Goal: Transaction & Acquisition: Download file/media

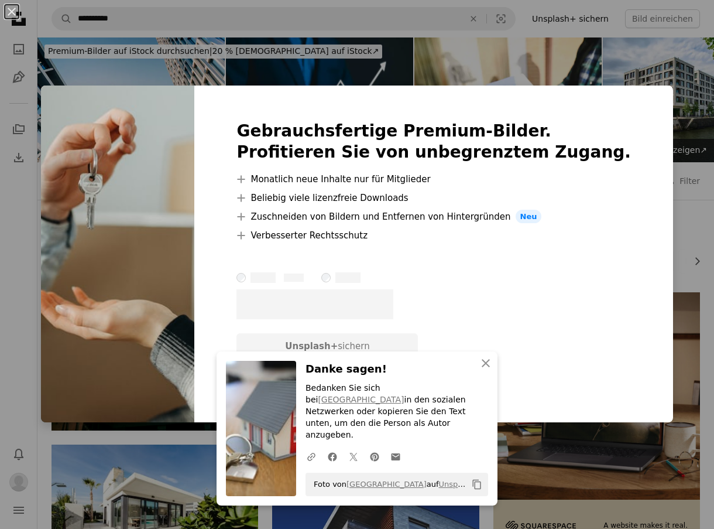
scroll to position [433, 0]
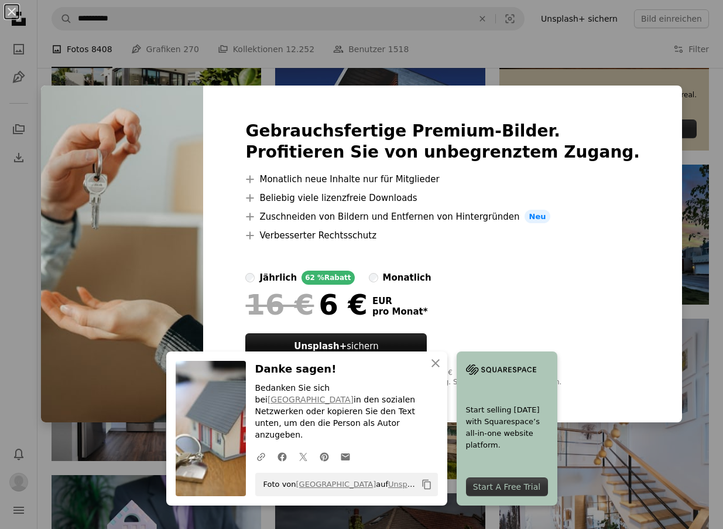
click at [578, 290] on div "16 € 6 € EUR pro Monat *" at bounding box center [442, 304] width 395 height 30
click at [557, 57] on div "An X shape Gebrauchsfertige Premium-Bilder. Profitieren Sie von unbegrenztem Zu…" at bounding box center [361, 264] width 723 height 529
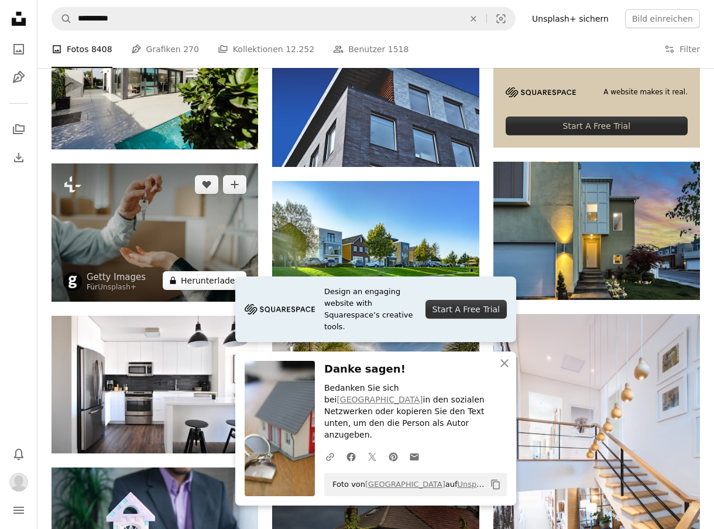
click at [215, 282] on button "A lock Herunterladen" at bounding box center [205, 280] width 84 height 19
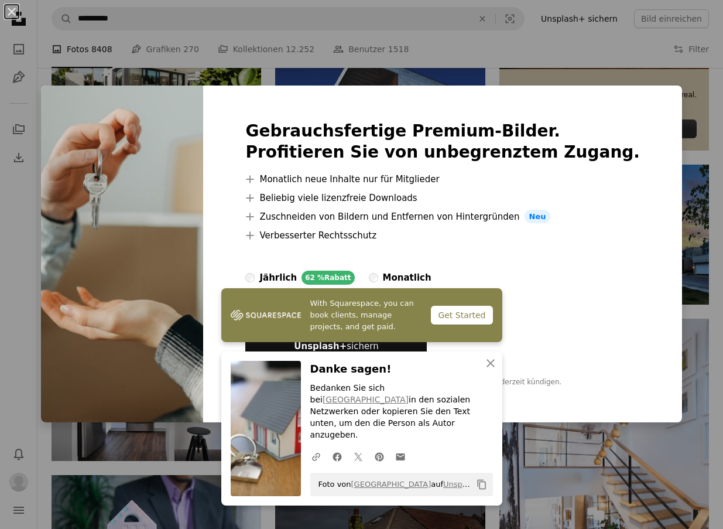
click at [570, 314] on div "16 € 6 € EUR pro Monat *" at bounding box center [442, 304] width 395 height 30
click at [488, 367] on icon "button" at bounding box center [490, 363] width 8 height 8
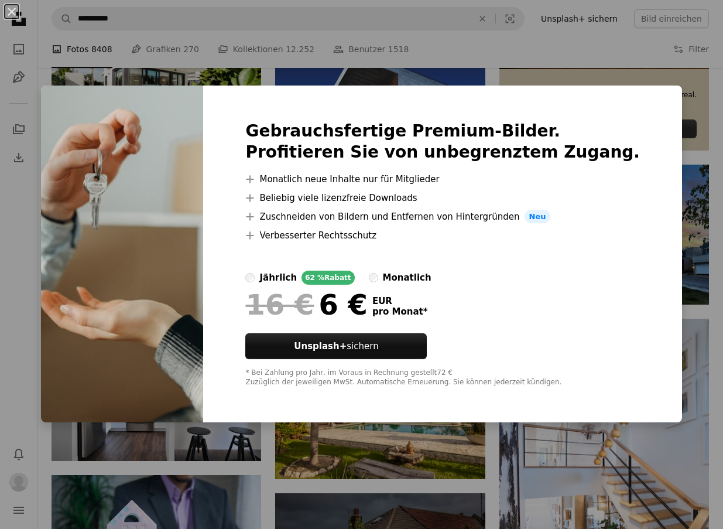
click at [645, 49] on div "An X shape Gebrauchsfertige Premium-Bilder. Profitieren Sie von unbegrenztem Zu…" at bounding box center [361, 264] width 723 height 529
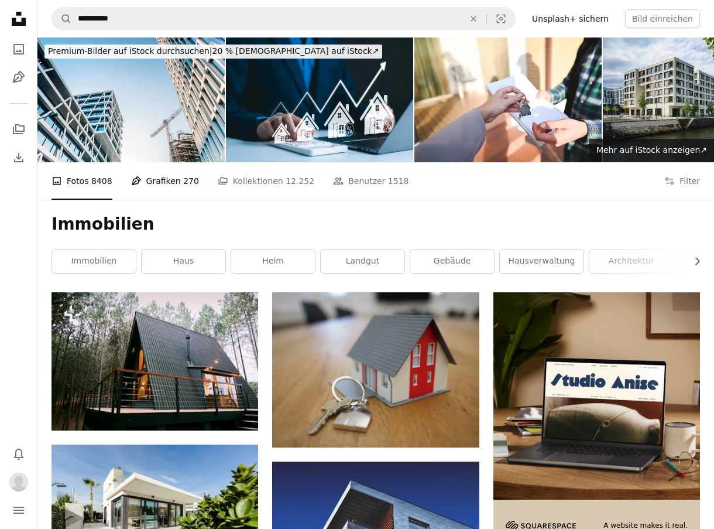
click at [169, 187] on link "Pen Tool Grafiken 270" at bounding box center [165, 180] width 68 height 37
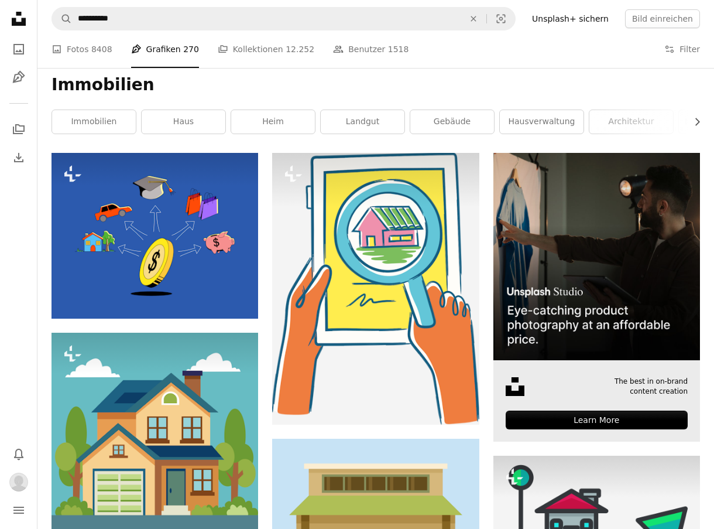
scroll to position [140, 0]
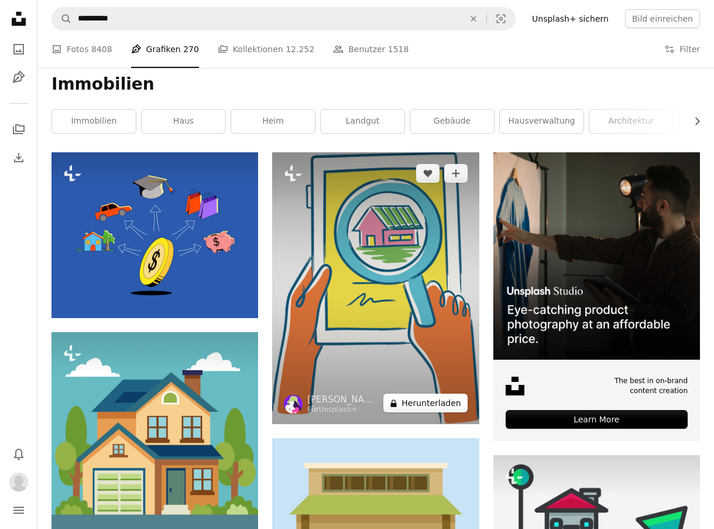
click at [406, 400] on button "A lock Herunterladen" at bounding box center [425, 402] width 84 height 19
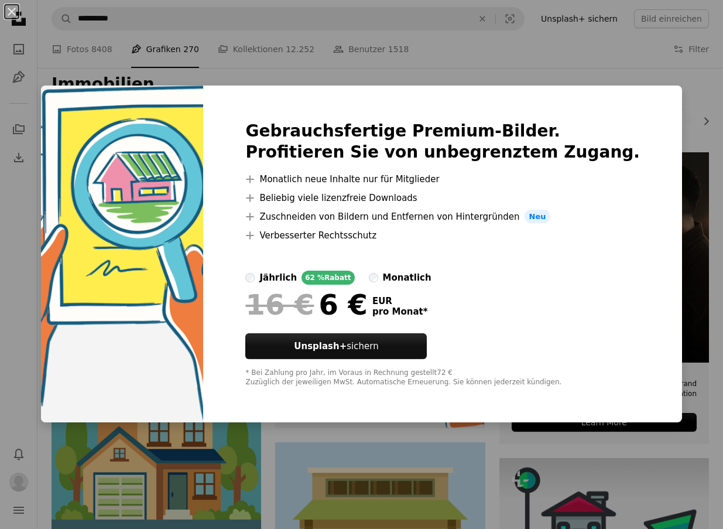
click at [531, 54] on div "An X shape Gebrauchsfertige Premium-Bilder. Profitieren Sie von unbegrenztem Zu…" at bounding box center [361, 264] width 723 height 529
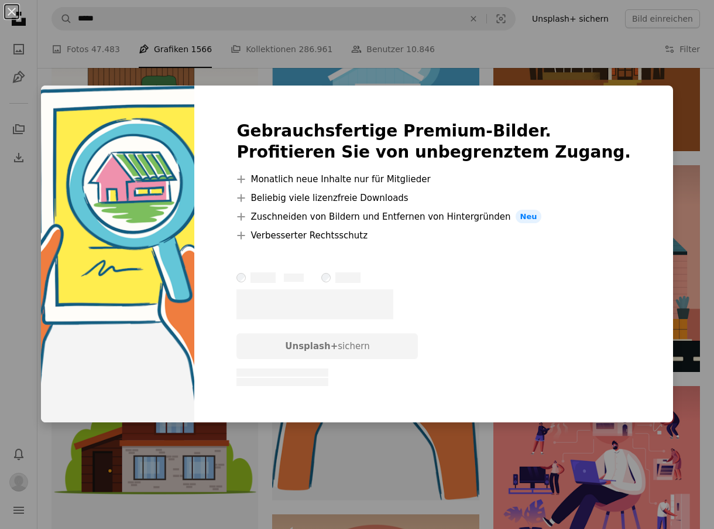
scroll to position [8368, 0]
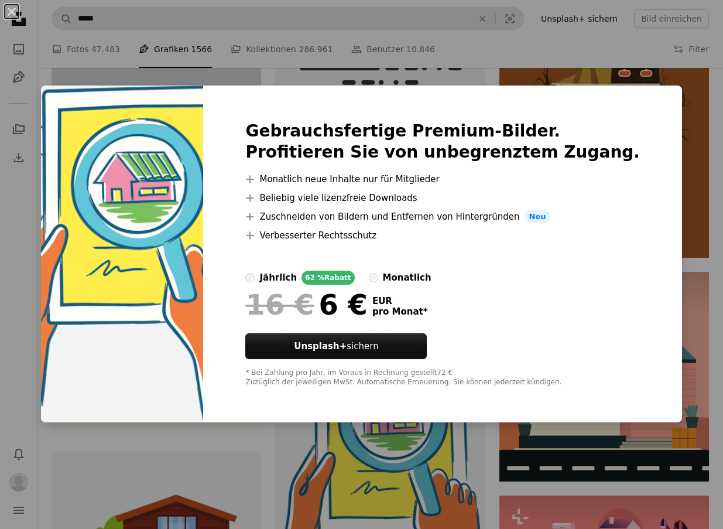
drag, startPoint x: 691, startPoint y: 294, endPoint x: 379, endPoint y: 29, distance: 409.1
click at [691, 294] on div "An X shape Gebrauchsfertige Premium-Bilder. Profitieren Sie von unbegrenztem Zu…" at bounding box center [361, 264] width 723 height 529
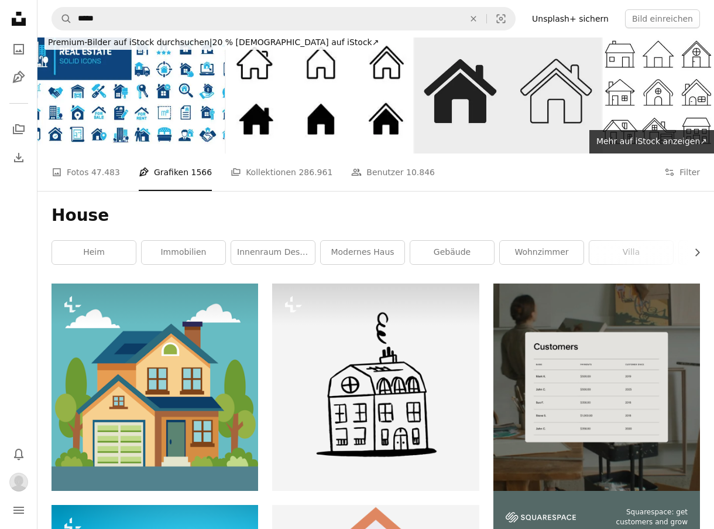
scroll to position [0, 0]
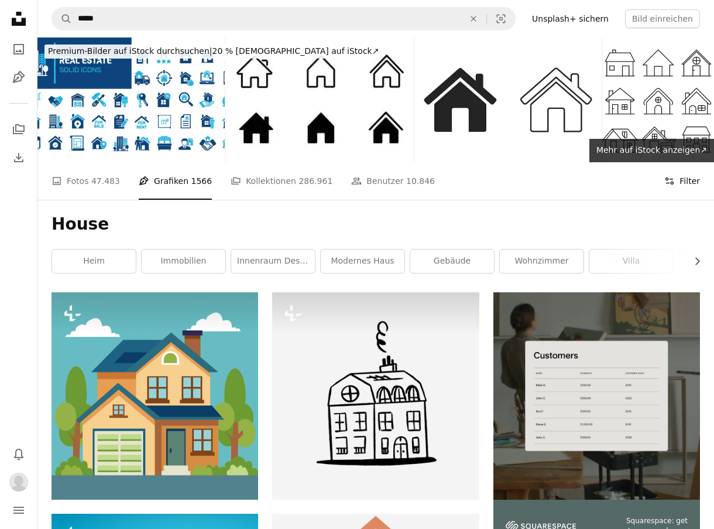
click at [674, 182] on icon at bounding box center [670, 180] width 8 height 7
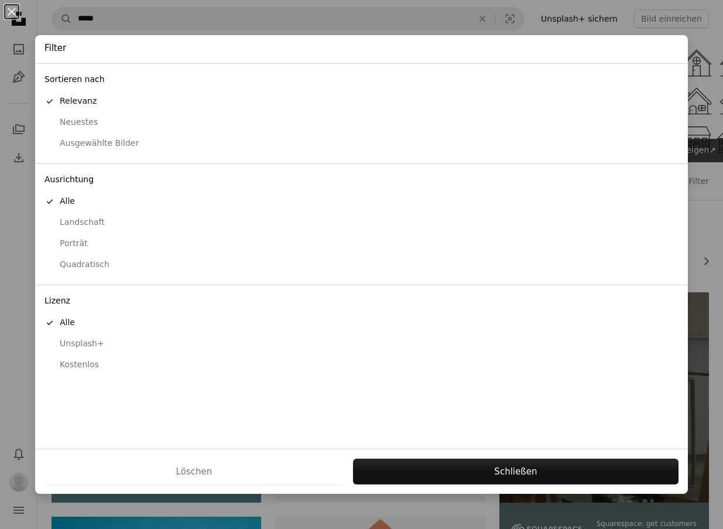
click at [60, 368] on div "Kostenlos" at bounding box center [361, 365] width 634 height 12
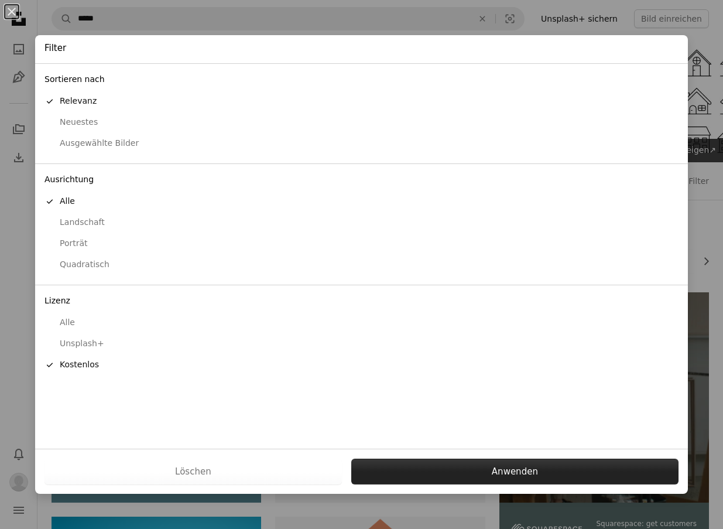
click at [454, 465] on button "Anwenden" at bounding box center [514, 471] width 327 height 26
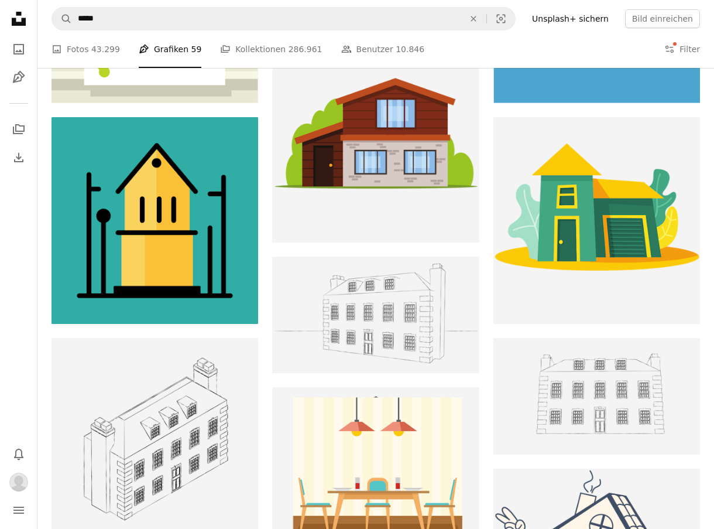
scroll to position [2468, 0]
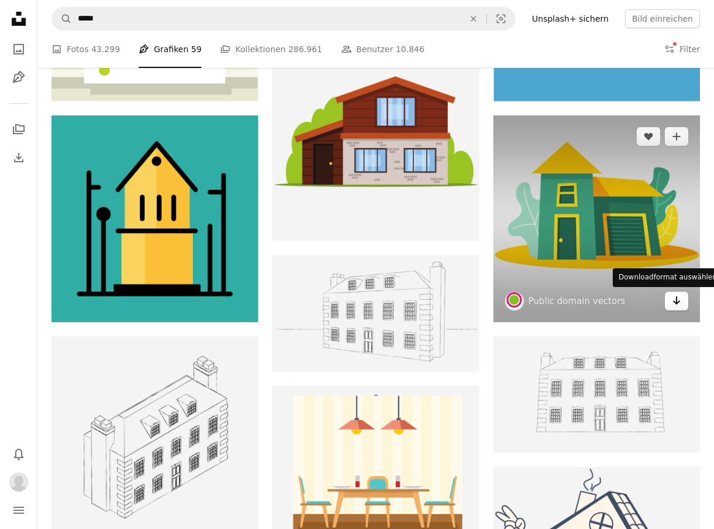
click at [676, 298] on icon "Downloadformat auswählen" at bounding box center [677, 300] width 8 height 8
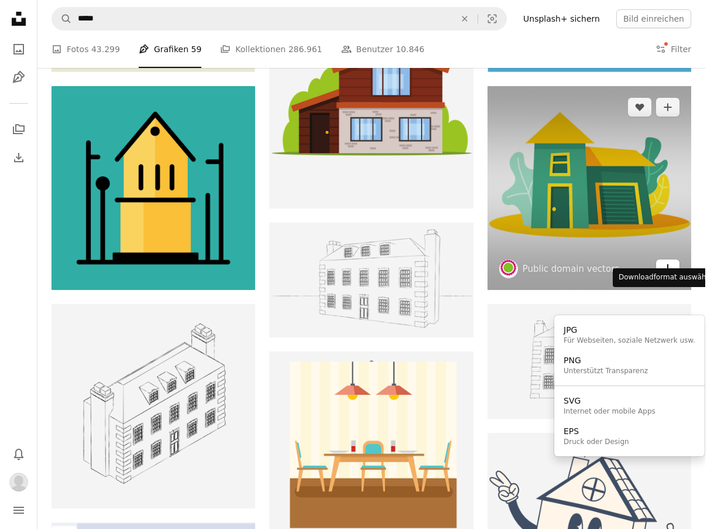
click at [670, 278] on button "Arrow pointing down" at bounding box center [667, 268] width 23 height 19
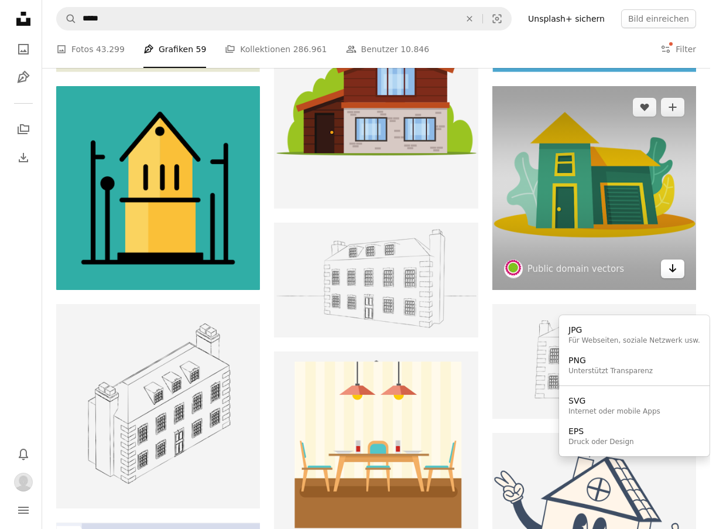
scroll to position [0, 0]
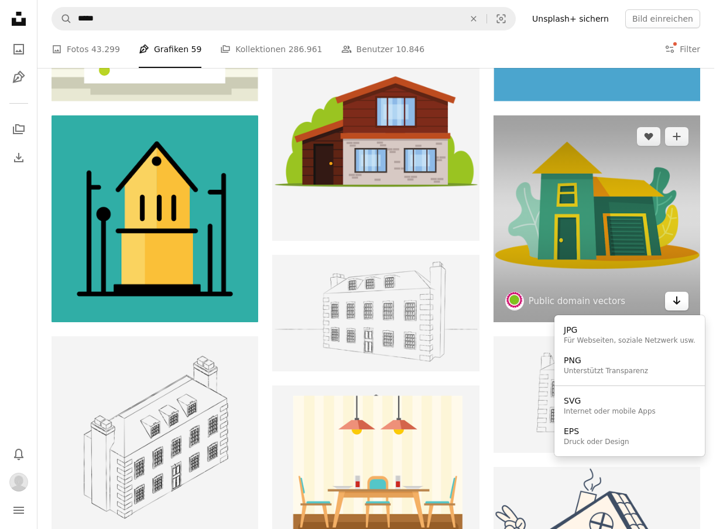
click at [676, 299] on icon "Downloadformat auswählen" at bounding box center [677, 300] width 8 height 8
click at [599, 371] on div "Unterstützt Transparenz" at bounding box center [606, 370] width 84 height 9
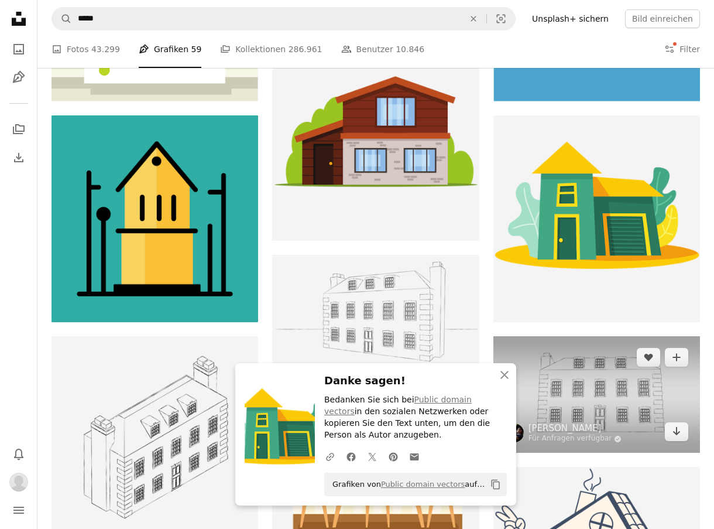
scroll to position [3172, 0]
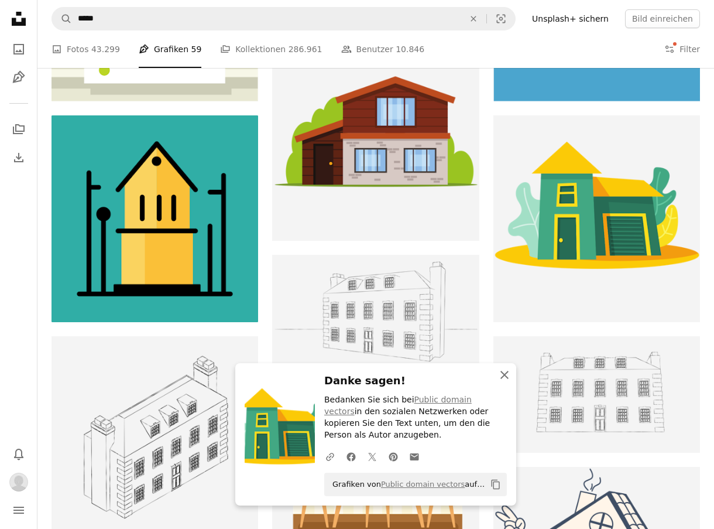
click at [503, 375] on icon "An X shape" at bounding box center [505, 375] width 14 height 14
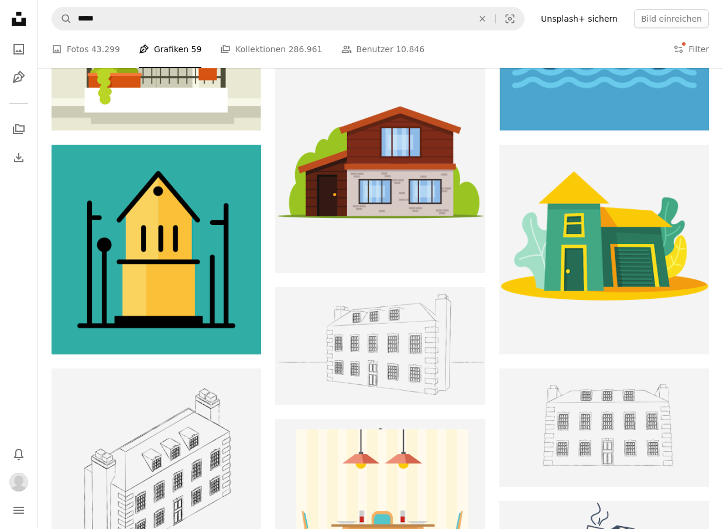
scroll to position [6328, 0]
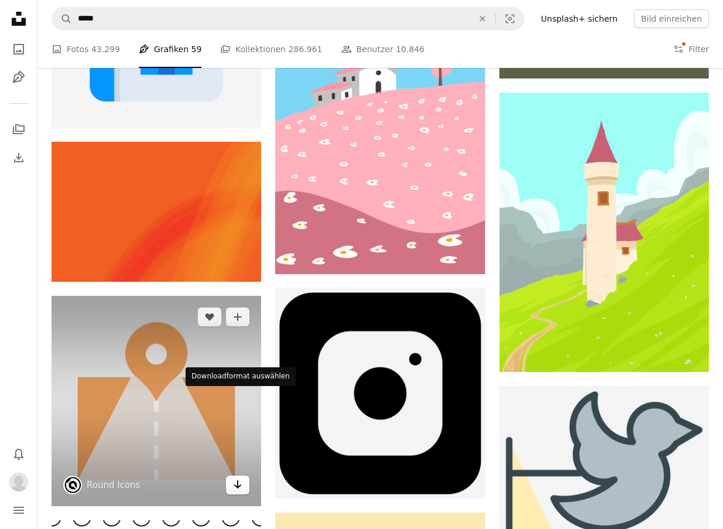
click at [233, 477] on icon "Arrow pointing down" at bounding box center [237, 484] width 9 height 14
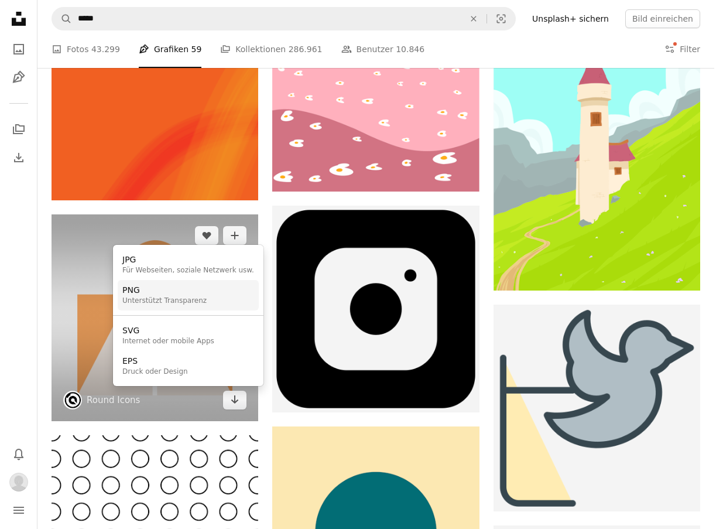
click at [157, 290] on div "PNG" at bounding box center [164, 291] width 84 height 12
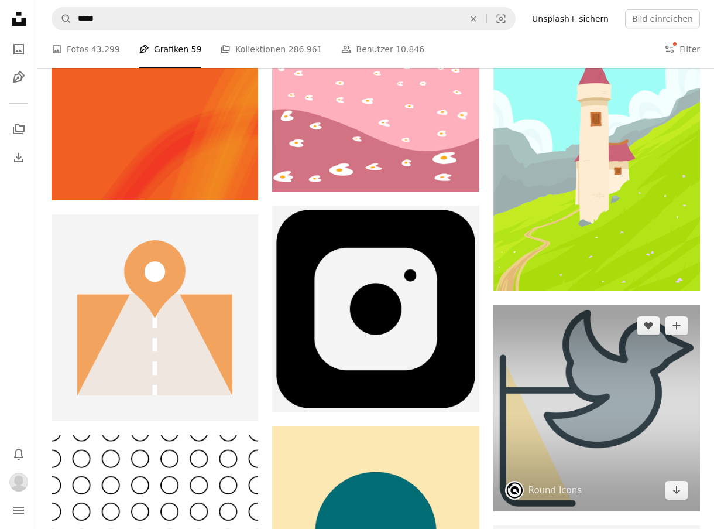
scroll to position [12765, 0]
